Goal: Task Accomplishment & Management: Manage account settings

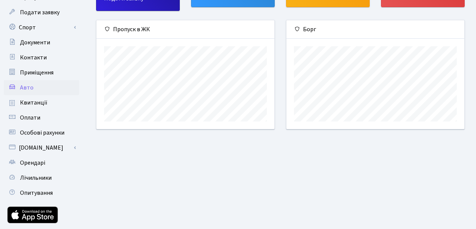
scroll to position [75, 0]
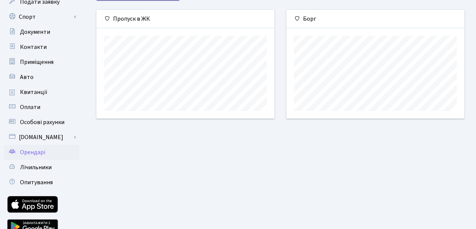
click at [35, 150] on span "Орендарі" at bounding box center [32, 152] width 25 height 8
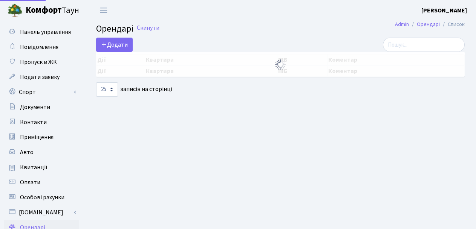
select select "25"
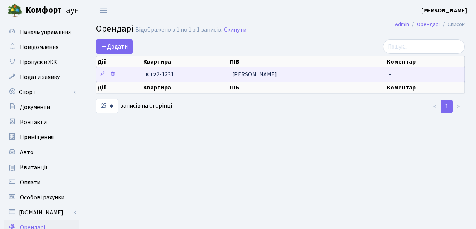
click at [166, 72] on span "КТ2 2-1231" at bounding box center [185, 75] width 81 height 6
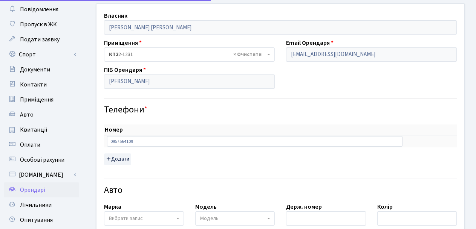
scroll to position [113, 0]
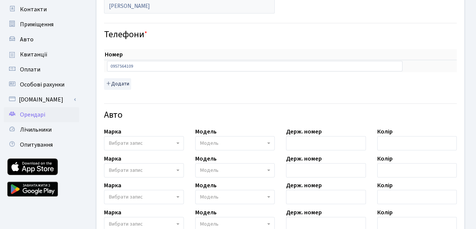
click at [156, 142] on span "Вибрати запис" at bounding box center [142, 144] width 66 height 8
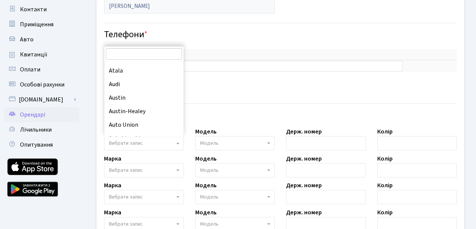
scroll to position [377, 0]
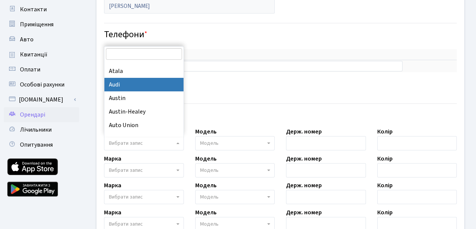
select select "13"
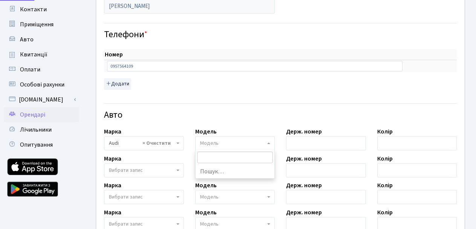
click at [210, 144] on span "Модель" at bounding box center [209, 144] width 18 height 8
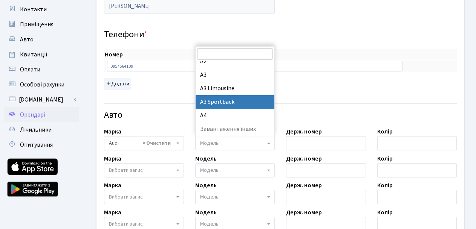
scroll to position [218, 0]
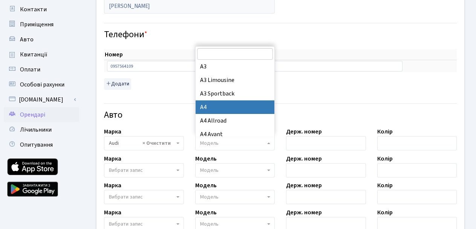
select select "155"
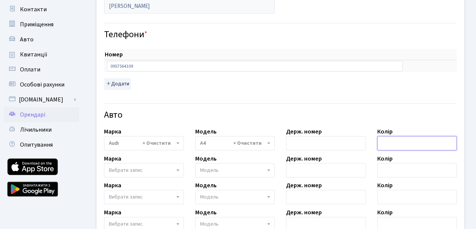
click at [394, 142] on input "text" at bounding box center [417, 143] width 80 height 14
type input "черный"
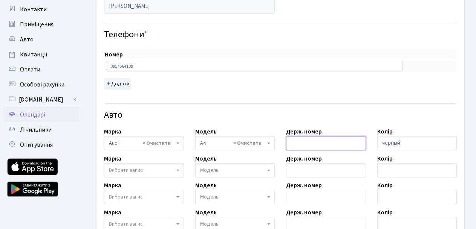
click at [293, 141] on input "text" at bounding box center [326, 143] width 80 height 14
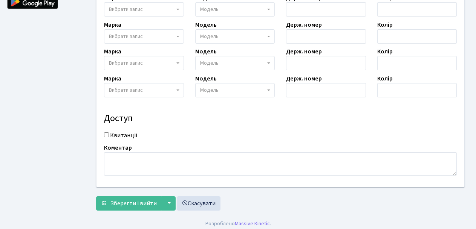
scroll to position [305, 0]
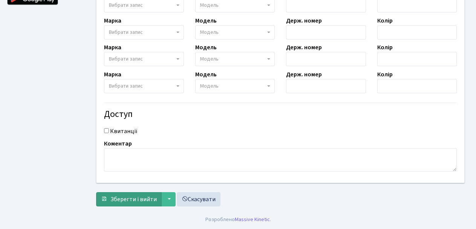
type input "KA6286CH"
click at [139, 199] on span "Зберегти і вийти" at bounding box center [133, 200] width 46 height 8
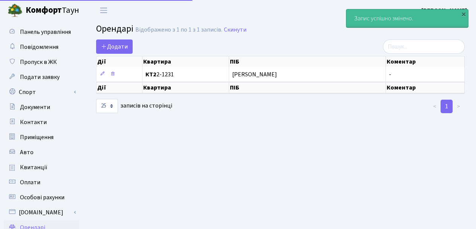
select select "25"
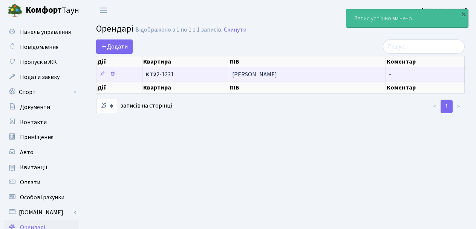
click at [259, 71] on td "[PERSON_NAME]" at bounding box center [307, 74] width 156 height 15
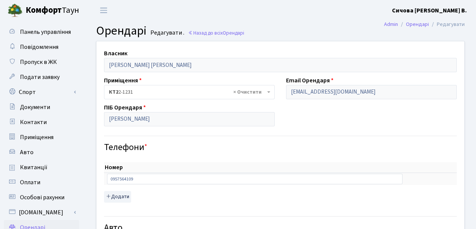
select select "155"
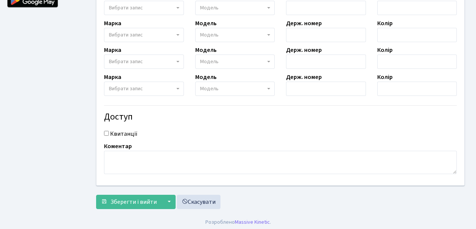
scroll to position [305, 0]
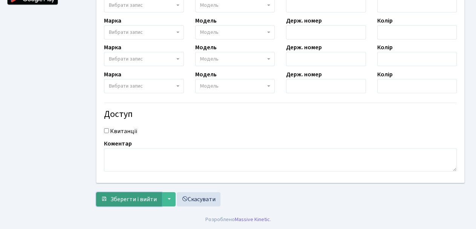
click at [119, 202] on span "Зберегти і вийти" at bounding box center [133, 200] width 46 height 8
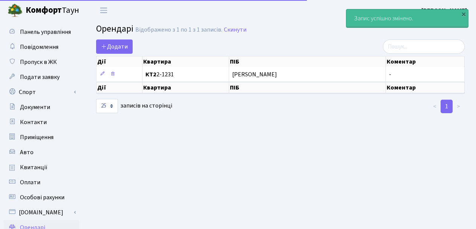
select select "25"
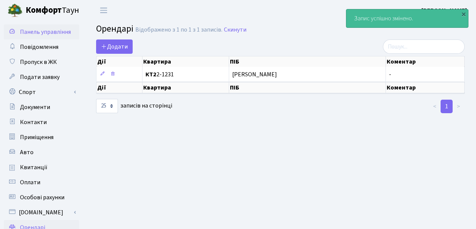
click at [38, 30] on span "Панель управління" at bounding box center [45, 32] width 51 height 8
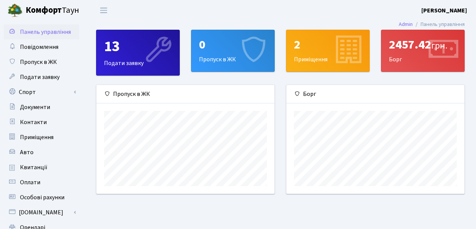
scroll to position [109, 178]
click at [38, 169] on span "Квитанції" at bounding box center [33, 167] width 27 height 8
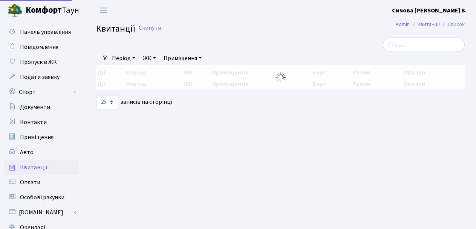
select select "25"
